Goal: Task Accomplishment & Management: Manage account settings

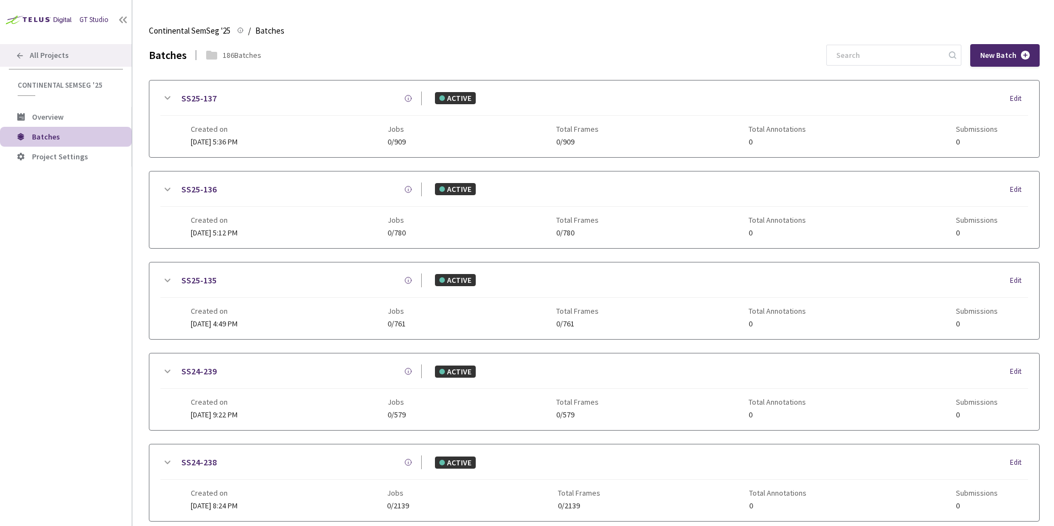
click at [54, 51] on span "All Projects" at bounding box center [49, 55] width 39 height 9
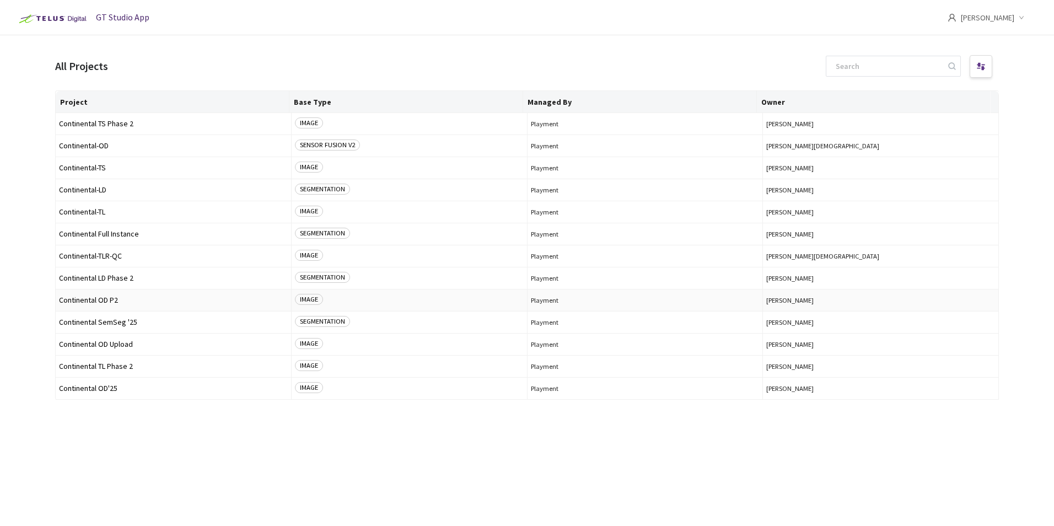
click at [117, 298] on span "Continental OD P2" at bounding box center [173, 300] width 229 height 8
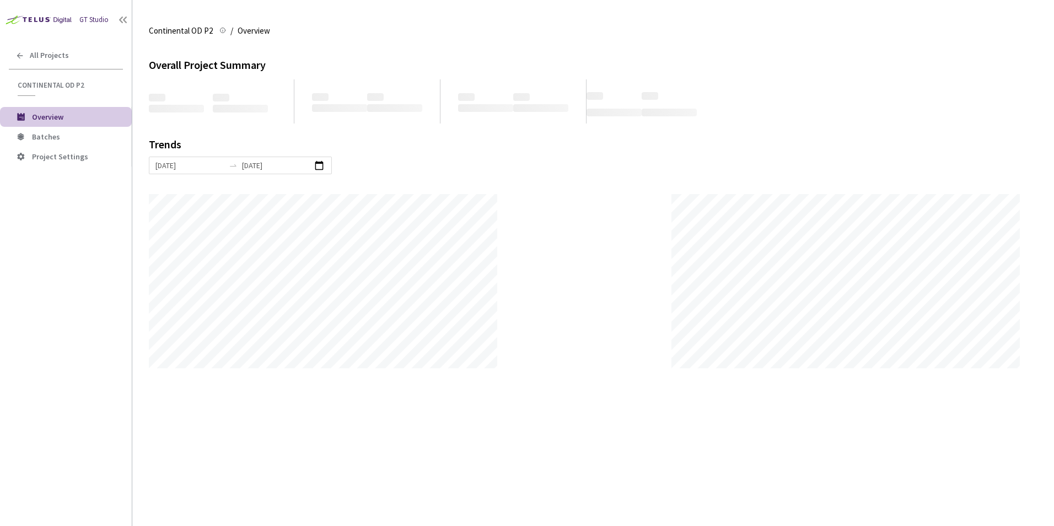
scroll to position [526, 1054]
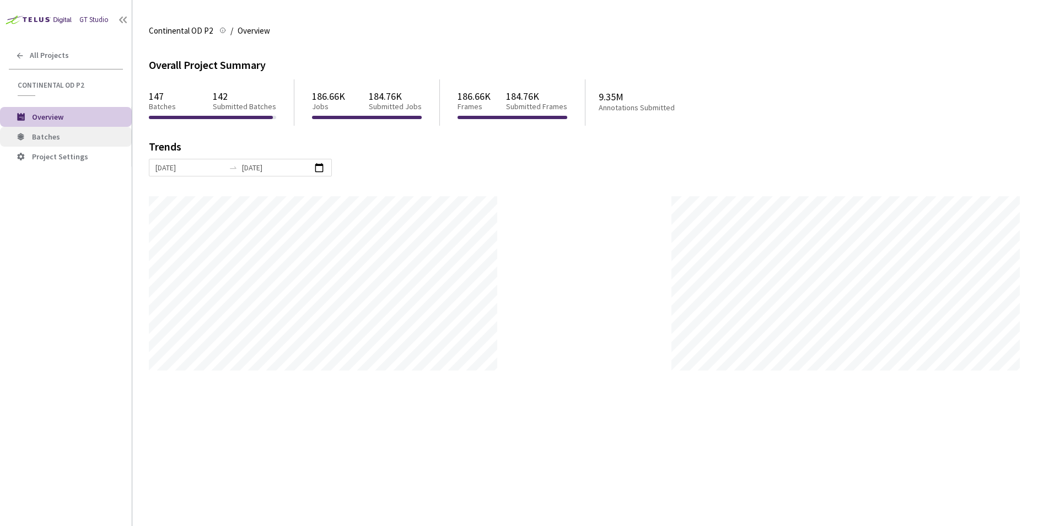
click at [78, 131] on li "Batches" at bounding box center [66, 137] width 132 height 20
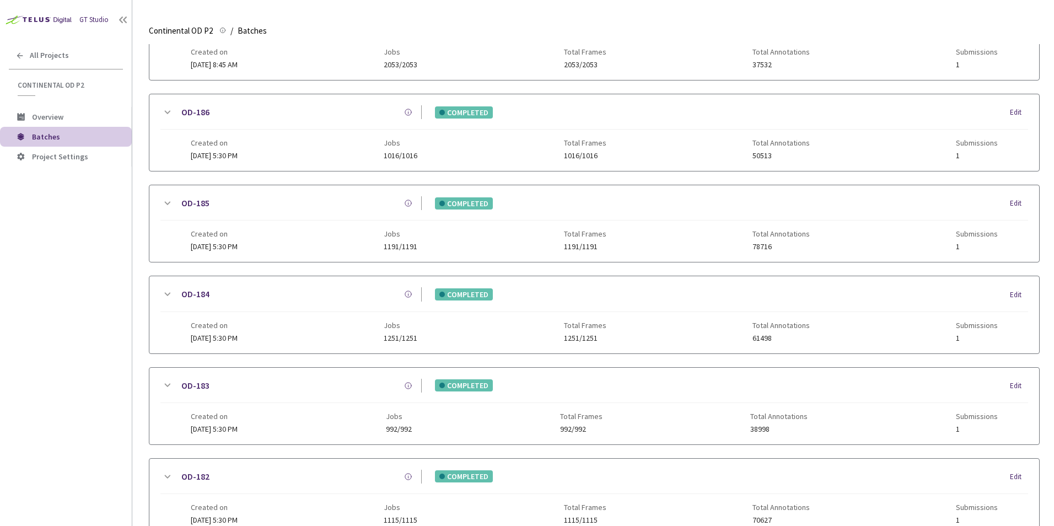
scroll to position [516, 0]
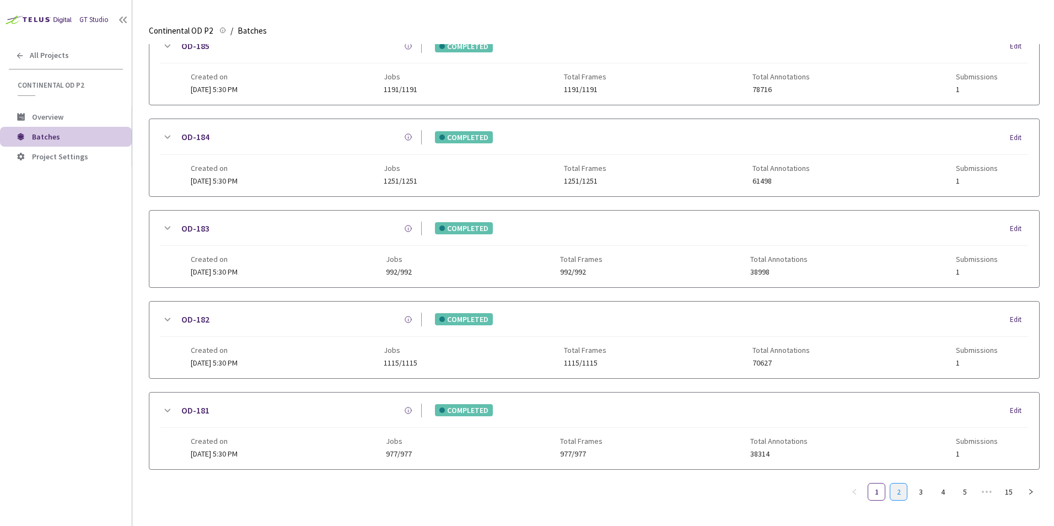
click at [901, 484] on link "2" at bounding box center [899, 492] width 17 height 17
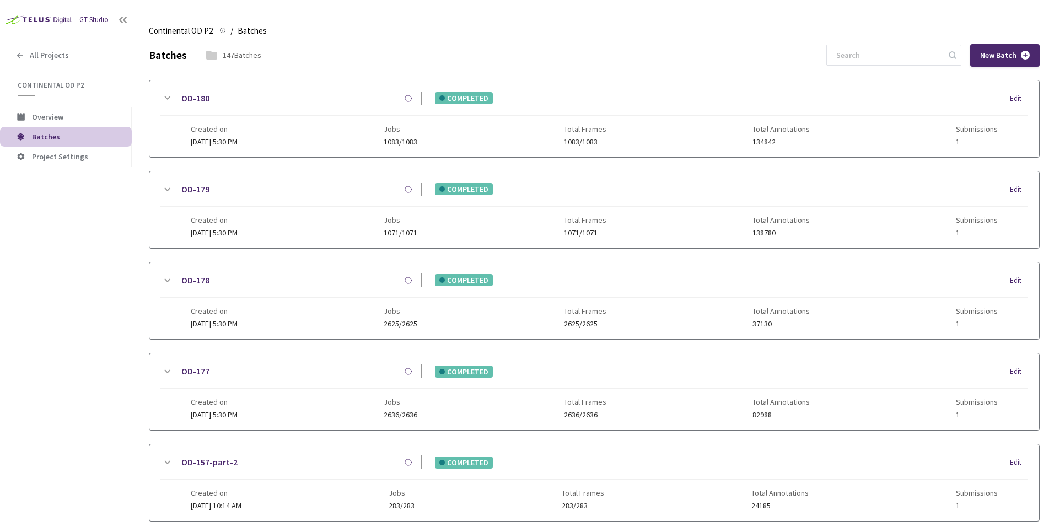
scroll to position [507, 0]
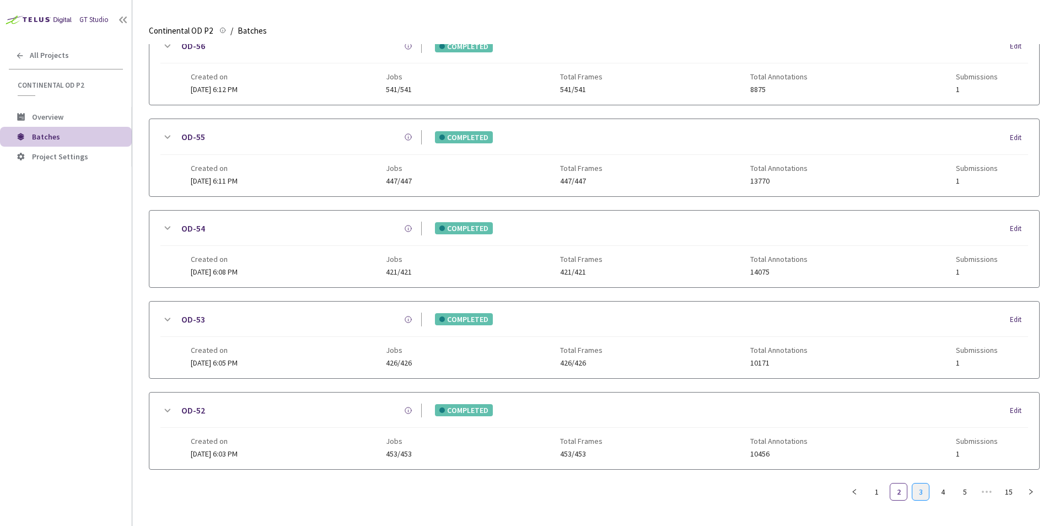
click at [925, 493] on link "3" at bounding box center [921, 492] width 17 height 17
click at [938, 487] on link "4" at bounding box center [943, 492] width 17 height 17
click at [944, 491] on link "5" at bounding box center [943, 492] width 17 height 17
click at [941, 495] on link "6" at bounding box center [943, 492] width 17 height 17
click at [946, 495] on link "7" at bounding box center [943, 492] width 17 height 17
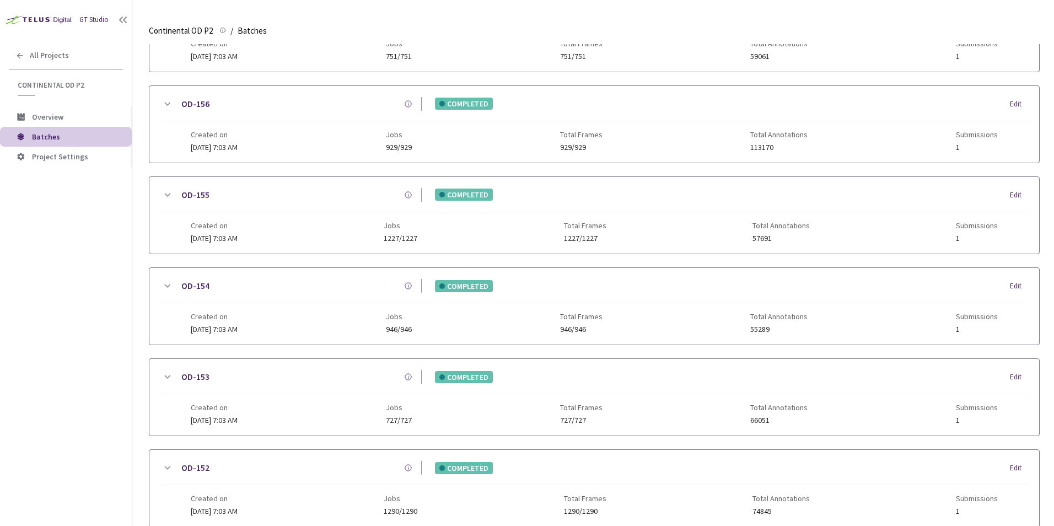
scroll to position [0, 0]
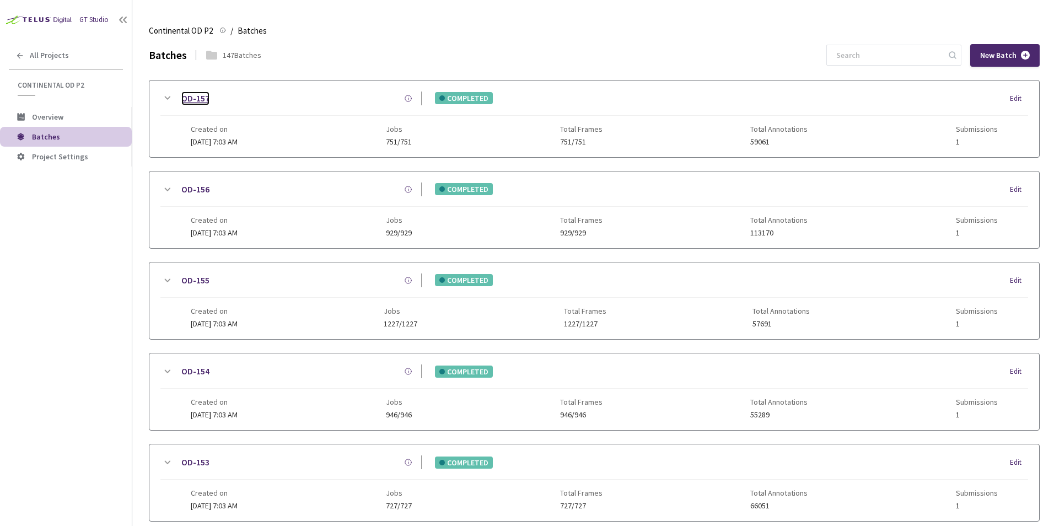
click at [192, 101] on link "OD-157" at bounding box center [195, 99] width 28 height 14
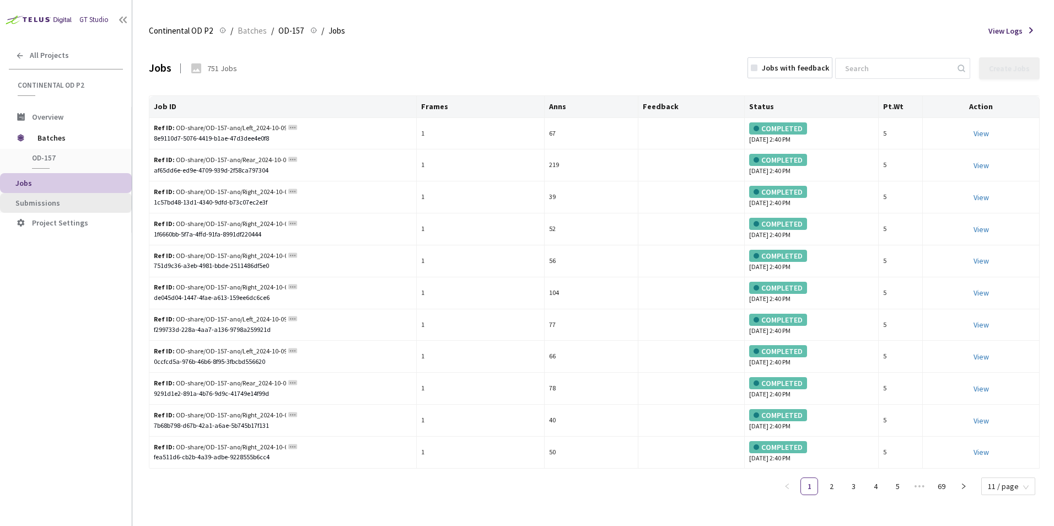
click at [65, 203] on span "Submissions" at bounding box center [69, 203] width 108 height 9
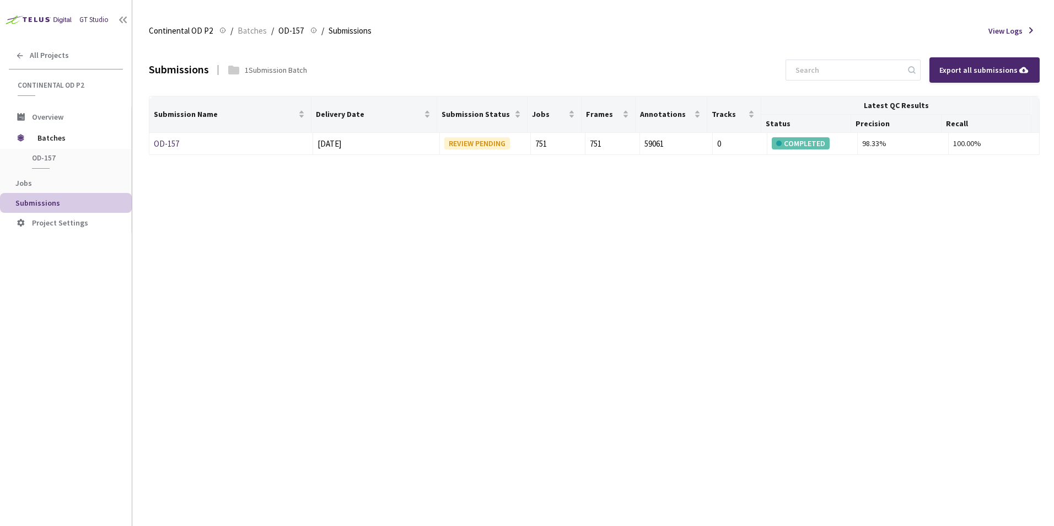
click at [57, 202] on span "Submissions" at bounding box center [37, 203] width 45 height 10
click at [46, 138] on span "Batches" at bounding box center [76, 138] width 76 height 22
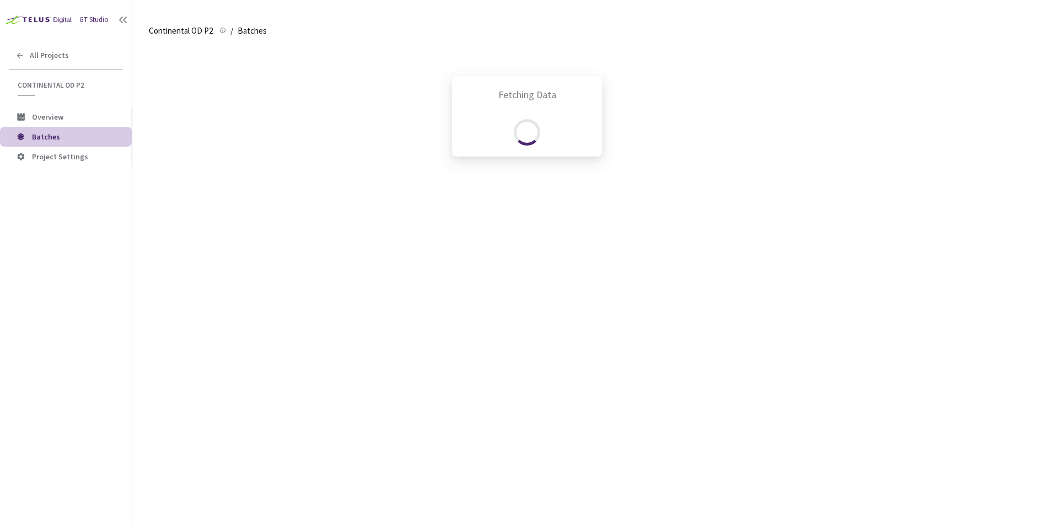
scroll to position [47, 0]
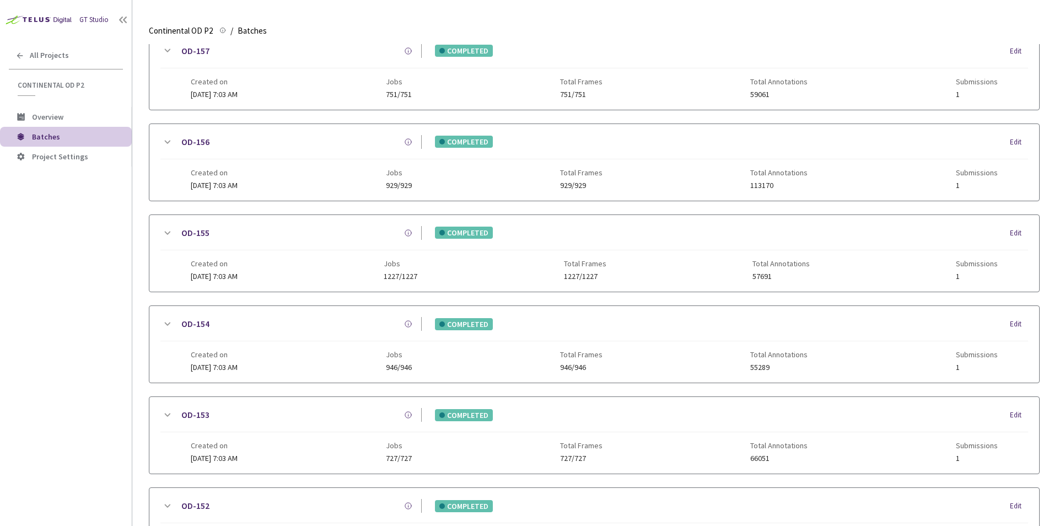
click at [110, 255] on div "GT Studio All Projects Continental OD P2 Continental OD P2 Overview Batches Pro…" at bounding box center [66, 247] width 132 height 495
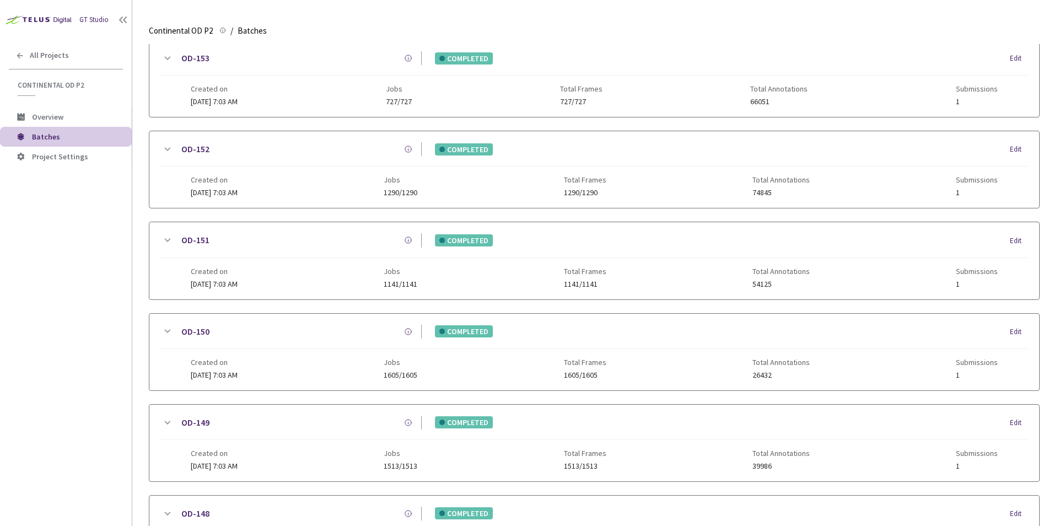
scroll to position [516, 0]
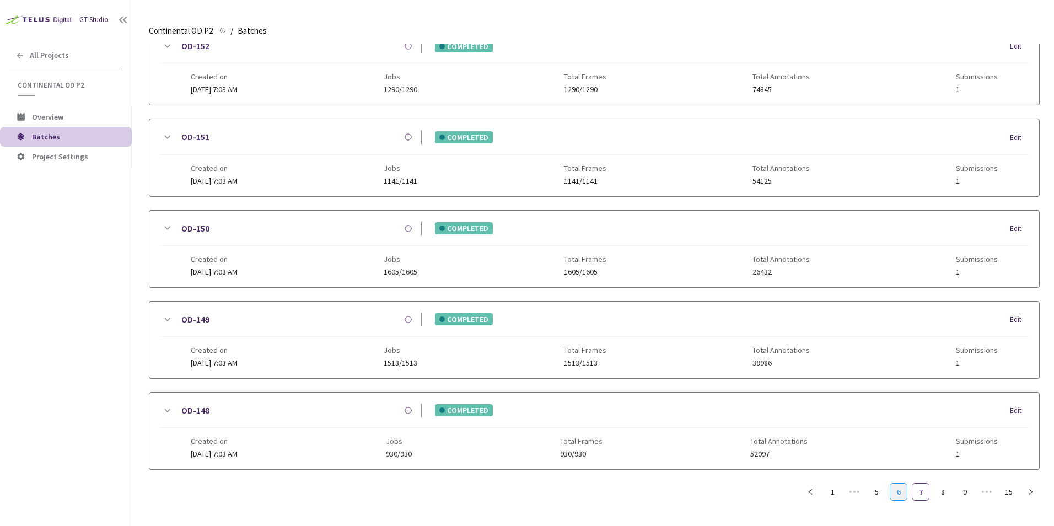
click at [902, 484] on link "6" at bounding box center [899, 492] width 17 height 17
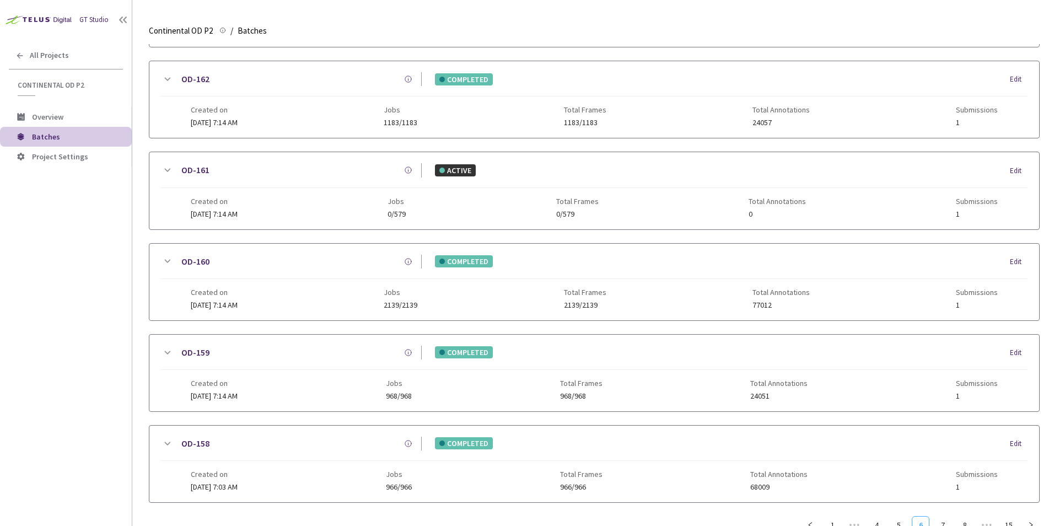
scroll to position [507, 0]
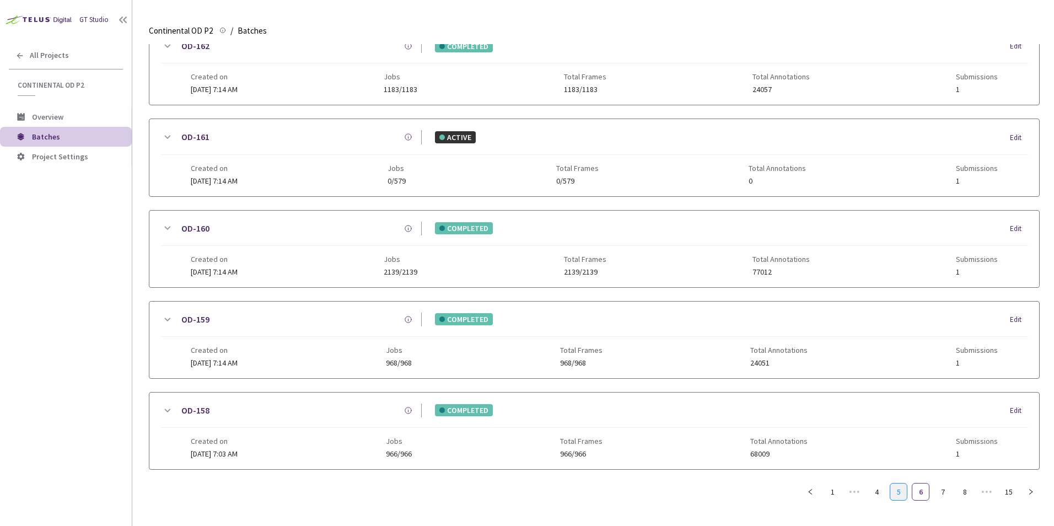
click at [903, 491] on link "5" at bounding box center [899, 492] width 17 height 17
click at [902, 489] on link "4" at bounding box center [899, 492] width 17 height 17
click at [896, 486] on link "3" at bounding box center [899, 492] width 17 height 17
click at [902, 490] on link "2" at bounding box center [899, 492] width 17 height 17
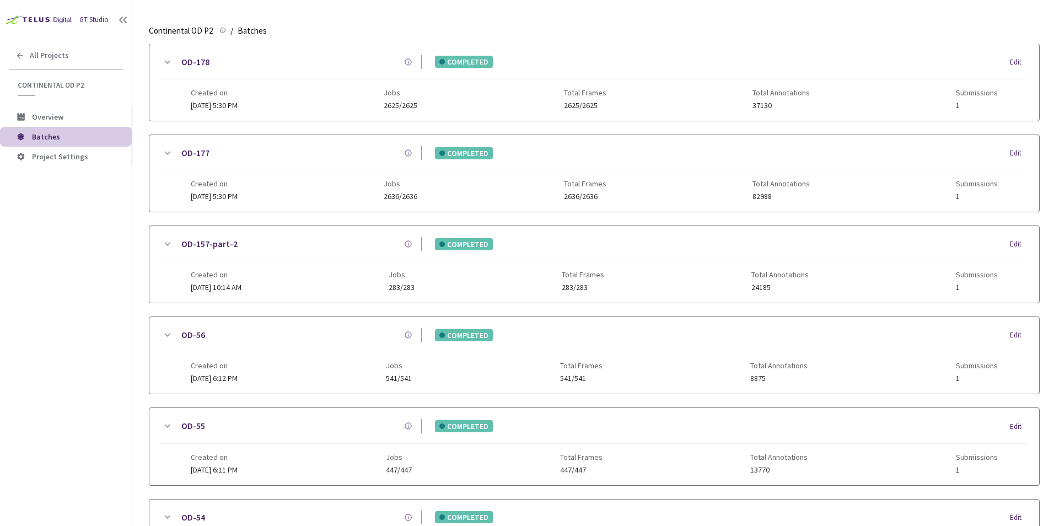
scroll to position [227, 0]
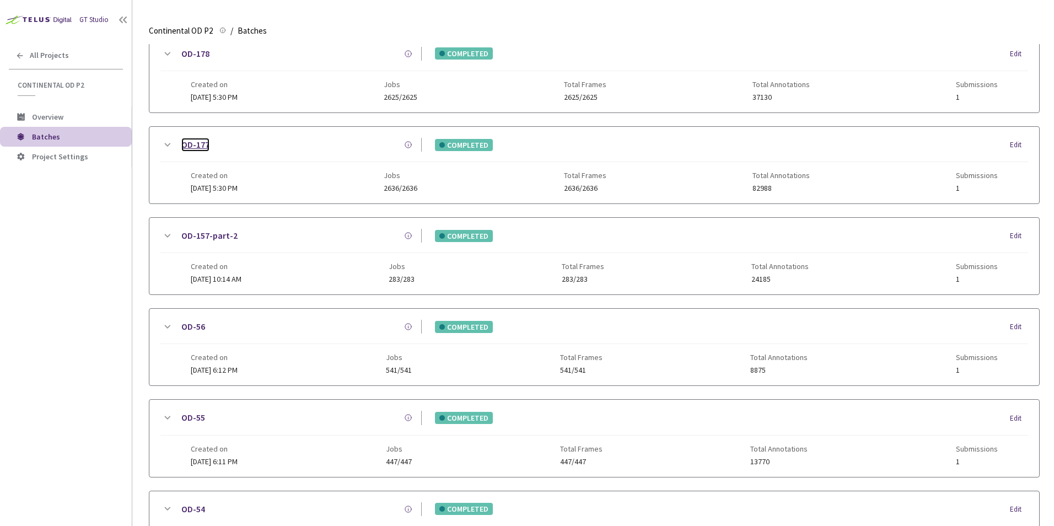
click at [197, 144] on link "OD-177" at bounding box center [195, 145] width 28 height 14
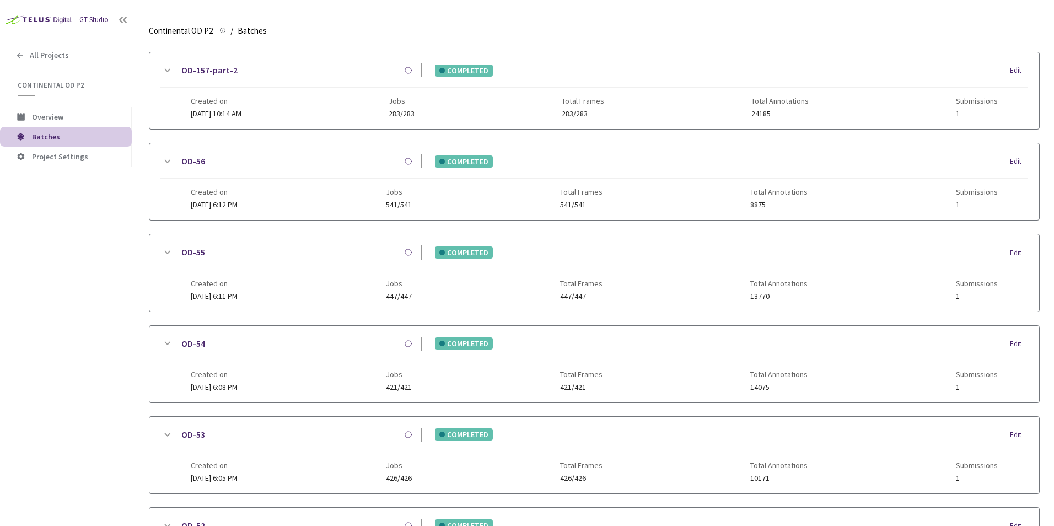
scroll to position [462, 0]
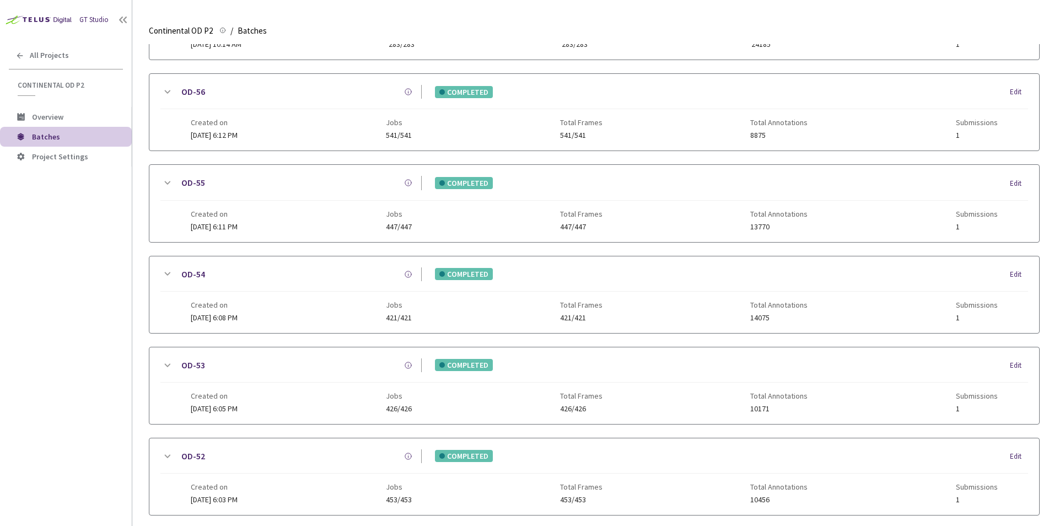
click at [138, 213] on main "Continental OD P2 Continental OD P2 / Batches Batches Batches 147 Batches New B…" at bounding box center [593, 263] width 922 height 526
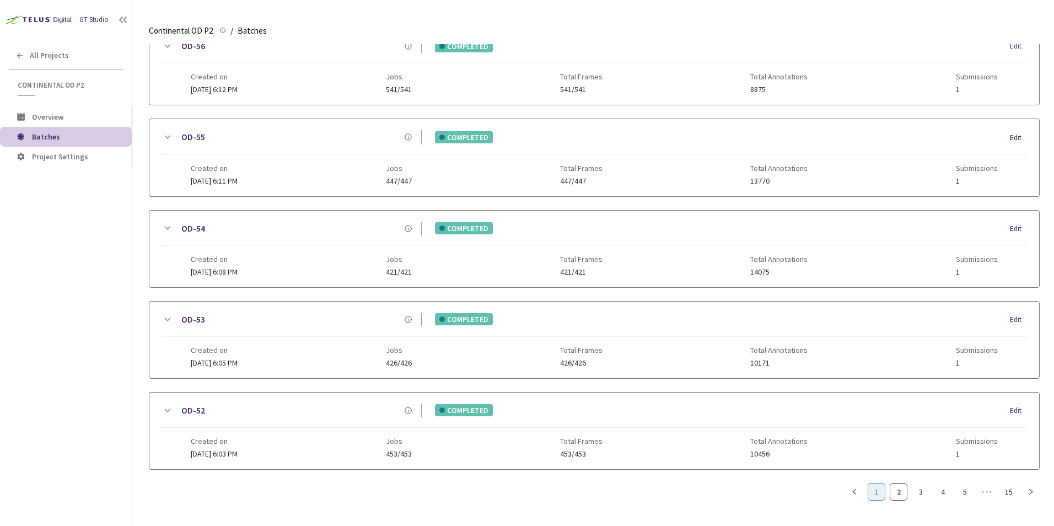
click at [878, 484] on link "1" at bounding box center [877, 492] width 17 height 17
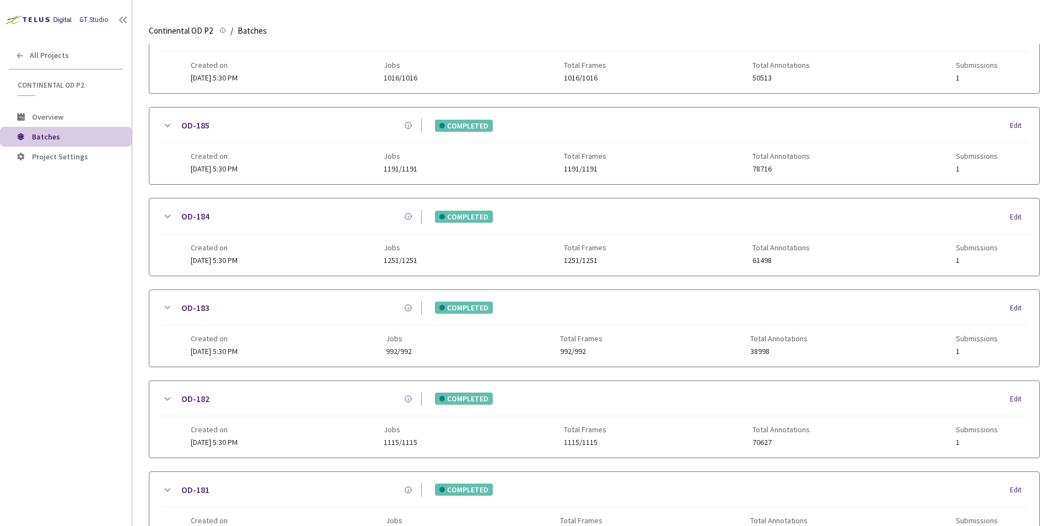
scroll to position [507, 0]
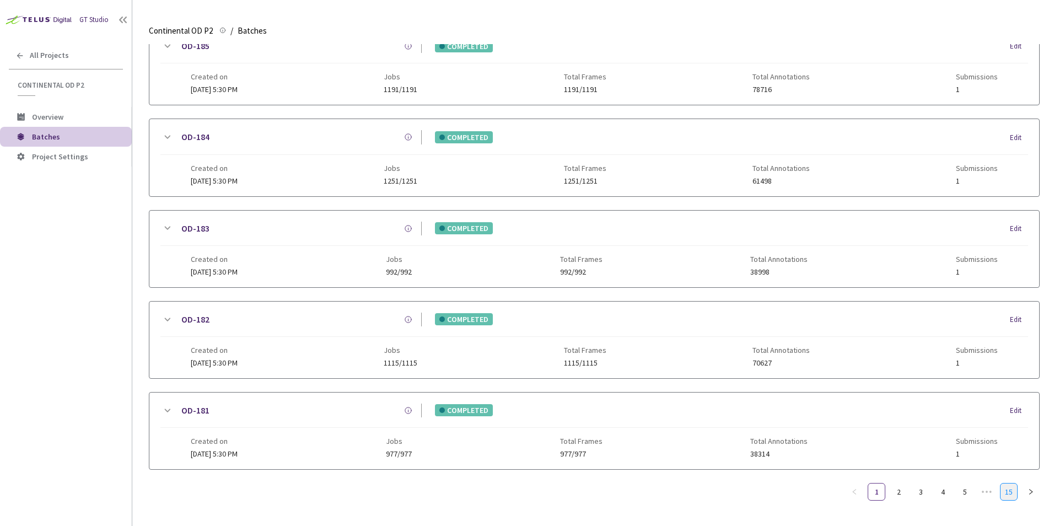
click at [1011, 491] on link "15" at bounding box center [1009, 492] width 17 height 17
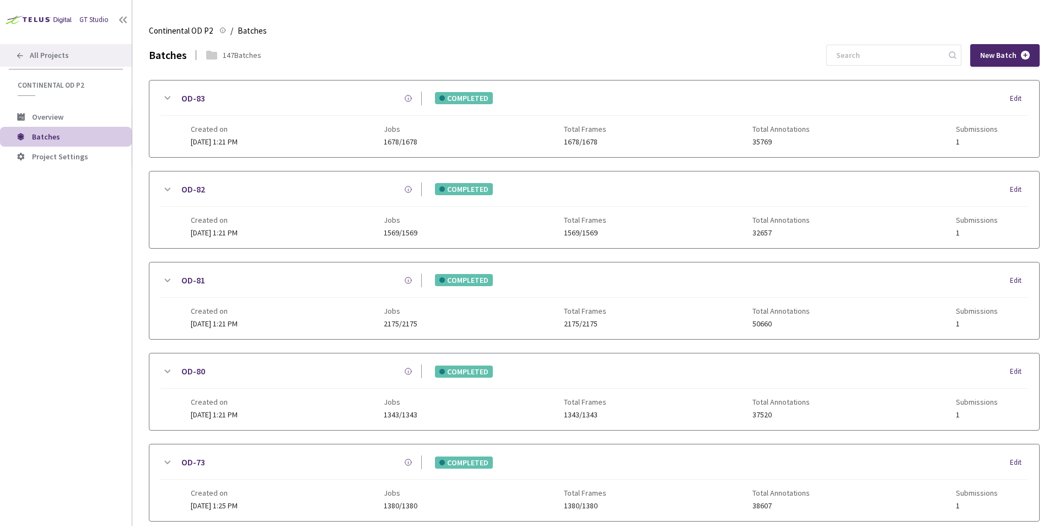
scroll to position [234, 0]
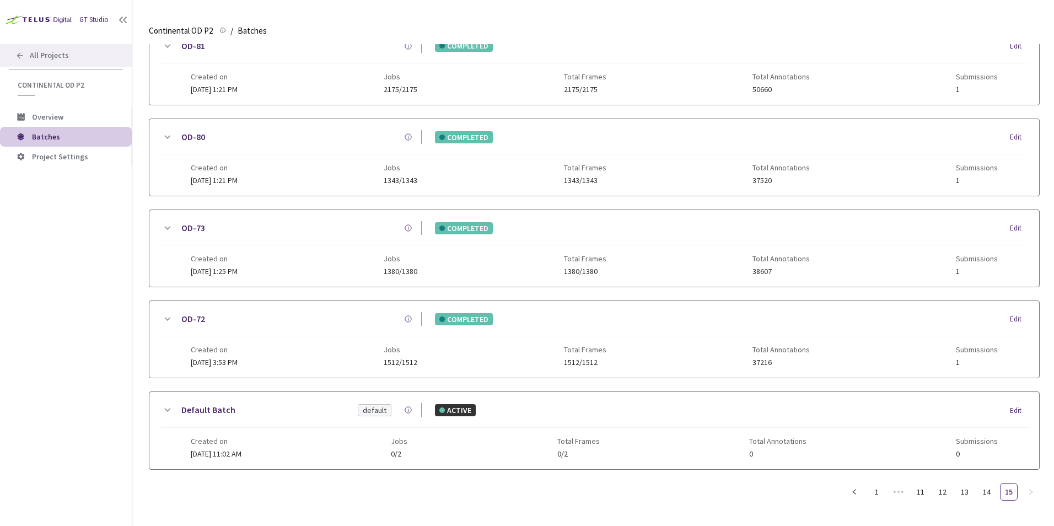
click at [53, 53] on span "All Projects" at bounding box center [49, 55] width 39 height 9
